Goal: Task Accomplishment & Management: Manage account settings

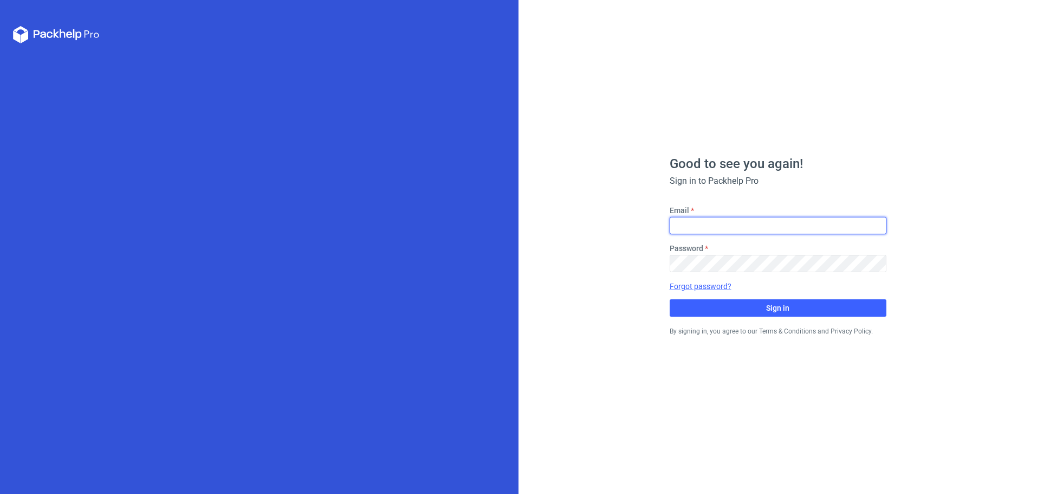
click at [744, 230] on input "Email" at bounding box center [778, 225] width 217 height 17
click at [958, 229] on div "Good to see you again! Sign in to Packhelp Pro Email Password Forgot password? …" at bounding box center [778, 247] width 519 height 494
click at [695, 225] on input "Email" at bounding box center [778, 225] width 217 height 17
paste input "[EMAIL_ADDRESS][DOMAIN_NAME]"
type input "[EMAIL_ADDRESS][DOMAIN_NAME]"
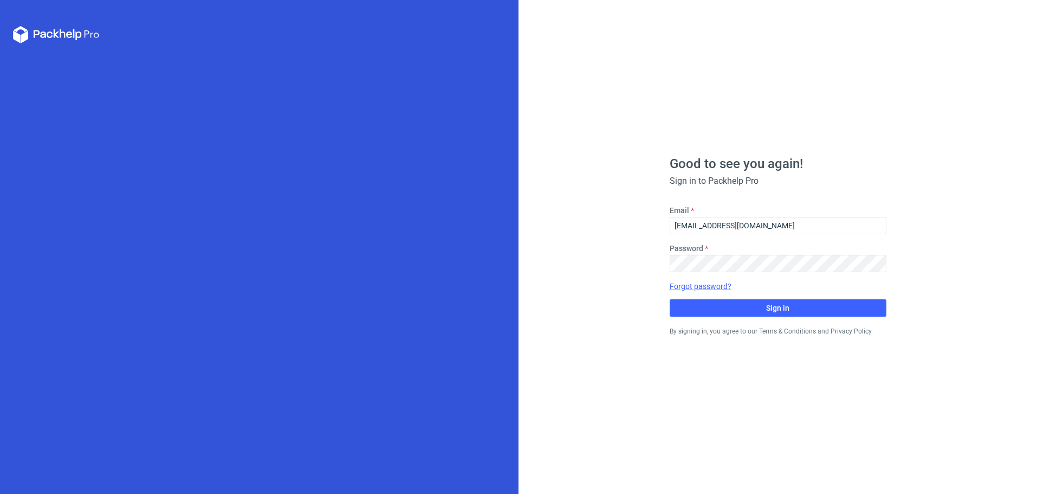
click at [1027, 196] on div "Good to see you again! Sign in to Packhelp Pro Email [EMAIL_ADDRESS][DOMAIN_NAM…" at bounding box center [778, 247] width 519 height 494
click at [747, 303] on button "Sign in" at bounding box center [778, 307] width 217 height 17
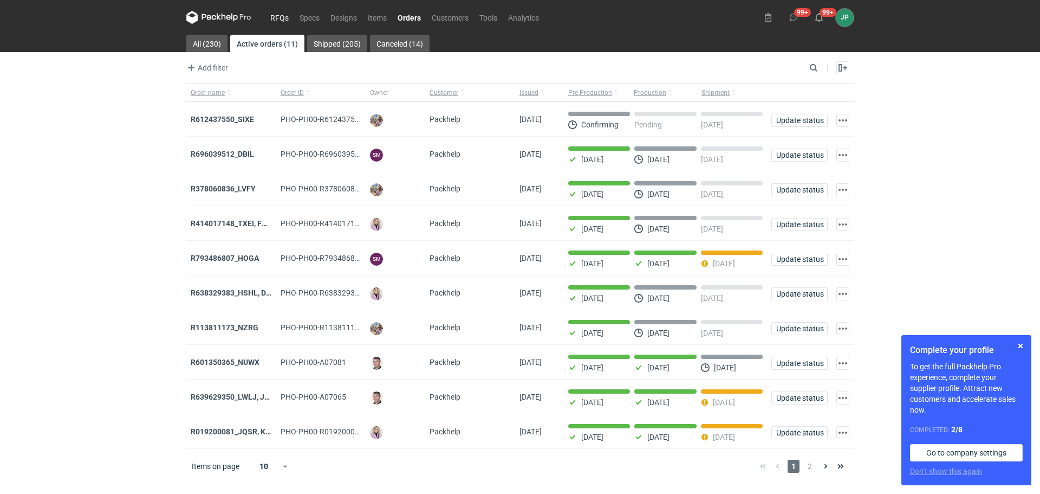
click at [279, 16] on link "RFQs" at bounding box center [279, 17] width 29 height 13
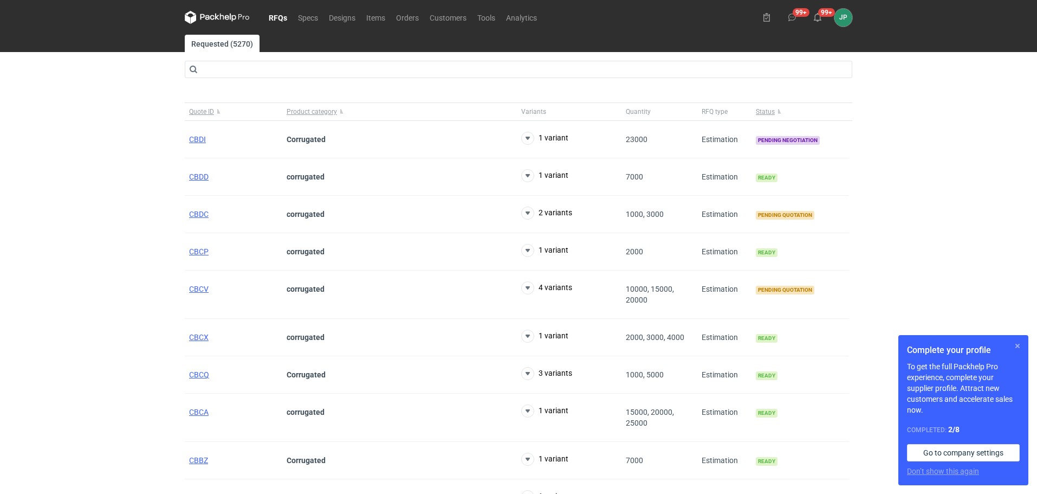
click at [1014, 345] on button "button" at bounding box center [1017, 345] width 13 height 13
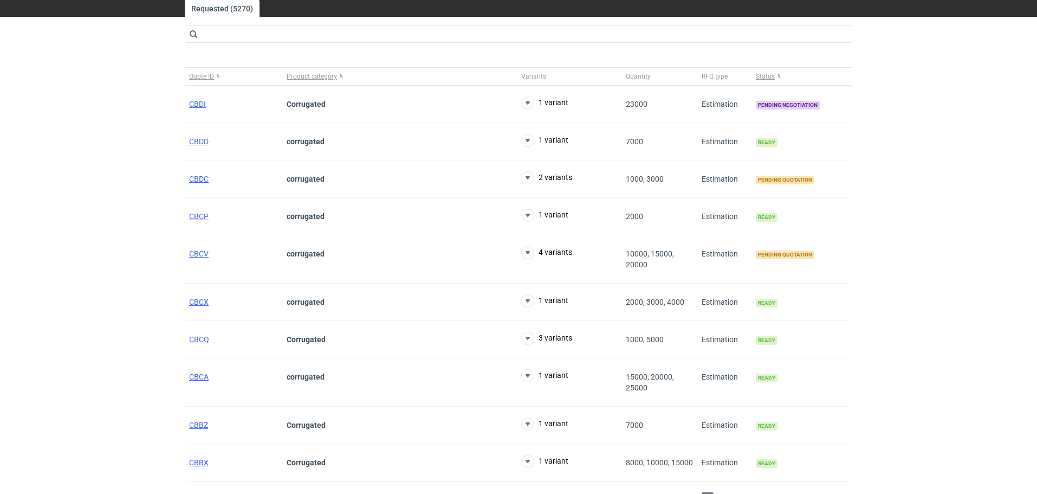
scroll to position [54, 0]
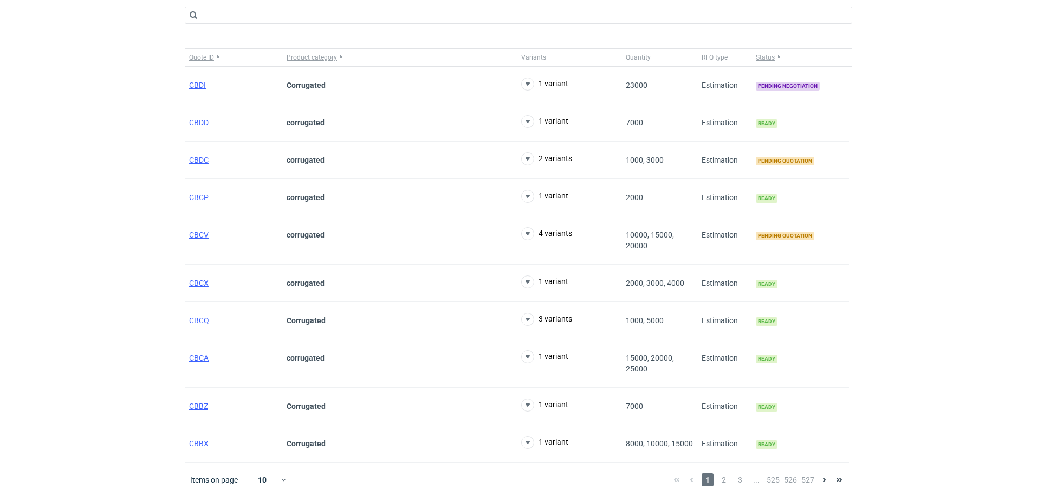
click at [945, 339] on div "RFQs Specs Designs Items Orders Customers Tools Analytics 99+ 99+ JP [PERSON_NA…" at bounding box center [518, 193] width 1037 height 494
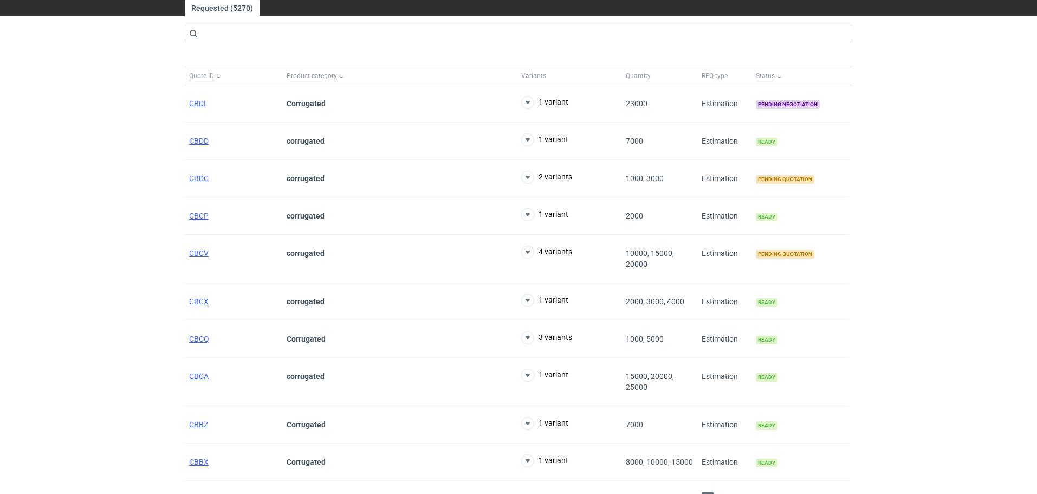
scroll to position [0, 0]
